Goal: Check status: Check status

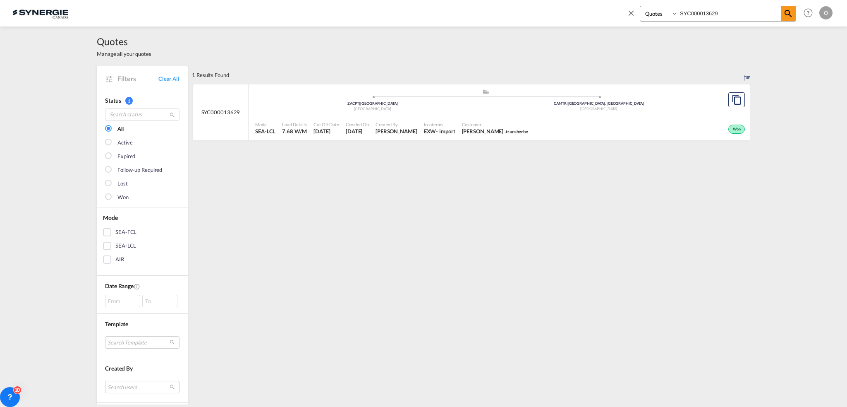
select select "Quotes"
drag, startPoint x: 513, startPoint y: 6, endPoint x: 450, endPoint y: 7, distance: 62.9
click at [450, 7] on div "Bookings Quotes Enquiries SYC000013629 Help Resources Product Release O My Prof…" at bounding box center [423, 13] width 822 height 26
click at [769, 10] on input "SYC000013629" at bounding box center [729, 13] width 103 height 14
drag, startPoint x: 765, startPoint y: 12, endPoint x: 318, endPoint y: 12, distance: 447.2
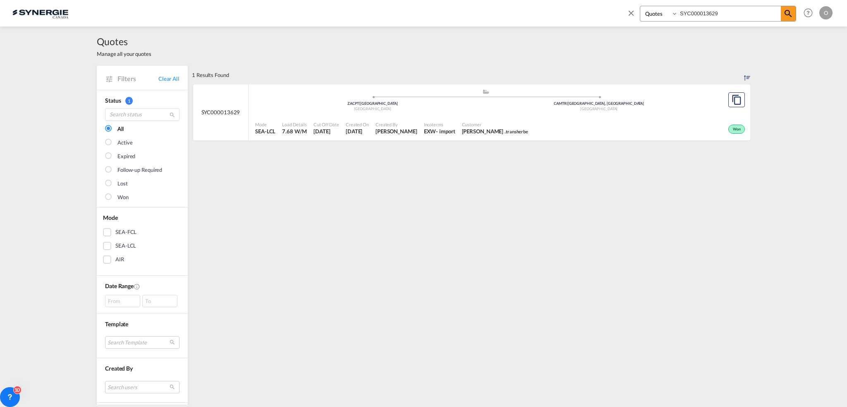
click at [318, 12] on div "Bookings Quotes Enquiries SYC000013629 Help Resources Product Release O My Prof…" at bounding box center [423, 13] width 822 height 26
paste input "4385"
type input "SYC000014385"
click at [453, 132] on div "- import" at bounding box center [443, 130] width 19 height 7
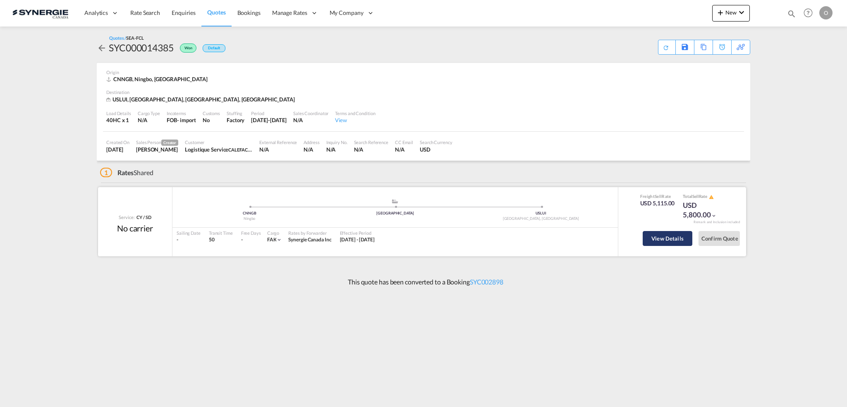
click at [663, 237] on button "View Details" at bounding box center [668, 238] width 50 height 15
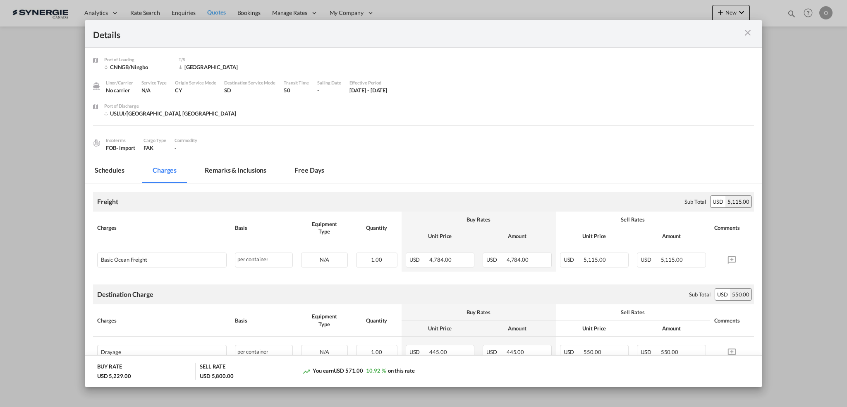
click at [747, 33] on md-icon "icon-close m-3 fg-AAA8AD cursor" at bounding box center [748, 33] width 10 height 10
